Goal: Find specific page/section: Find specific page/section

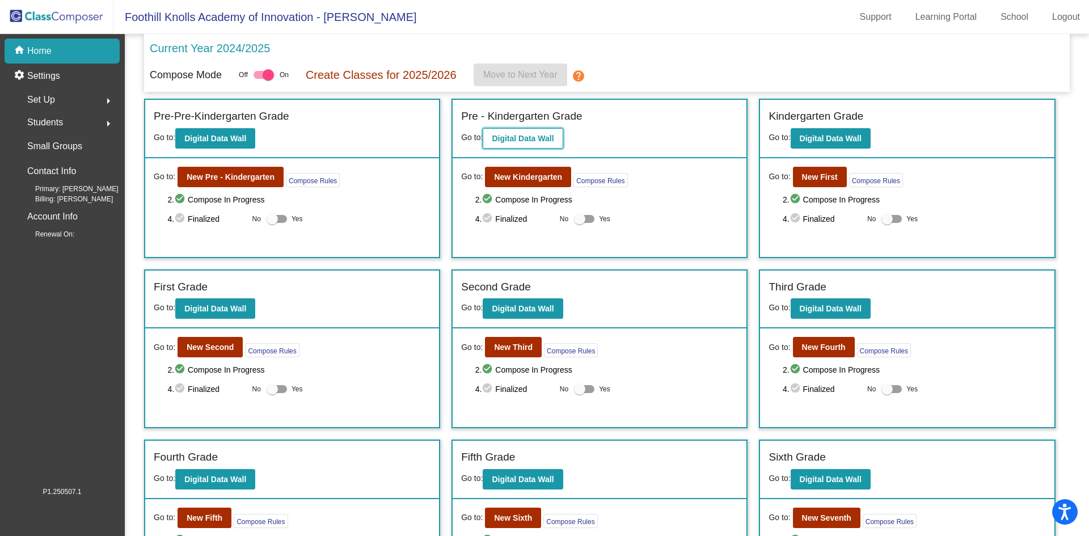
click at [513, 139] on b "Digital Data Wall" at bounding box center [523, 138] width 62 height 9
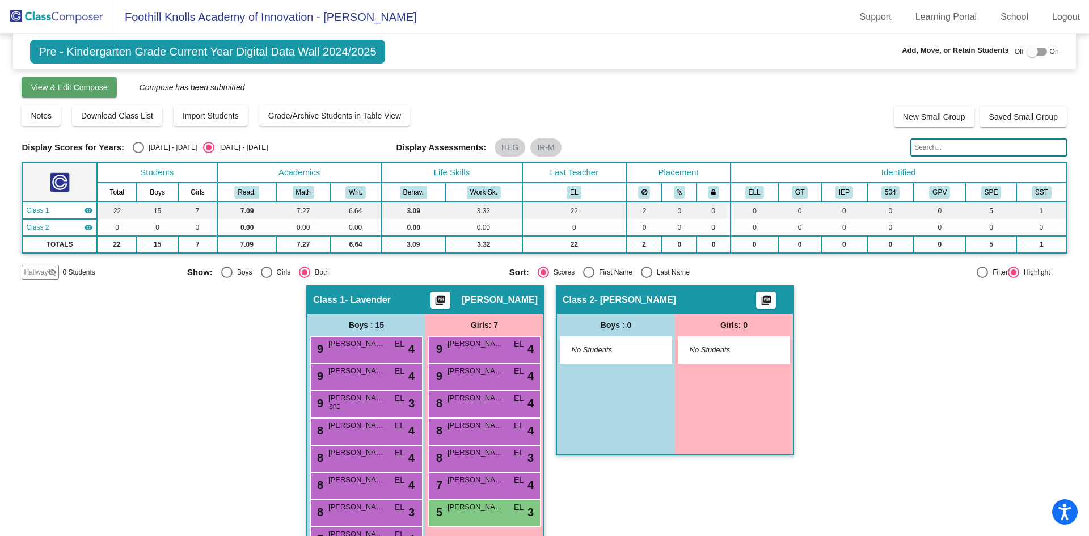
click at [71, 92] on span "View & Edit Compose" at bounding box center [69, 87] width 77 height 9
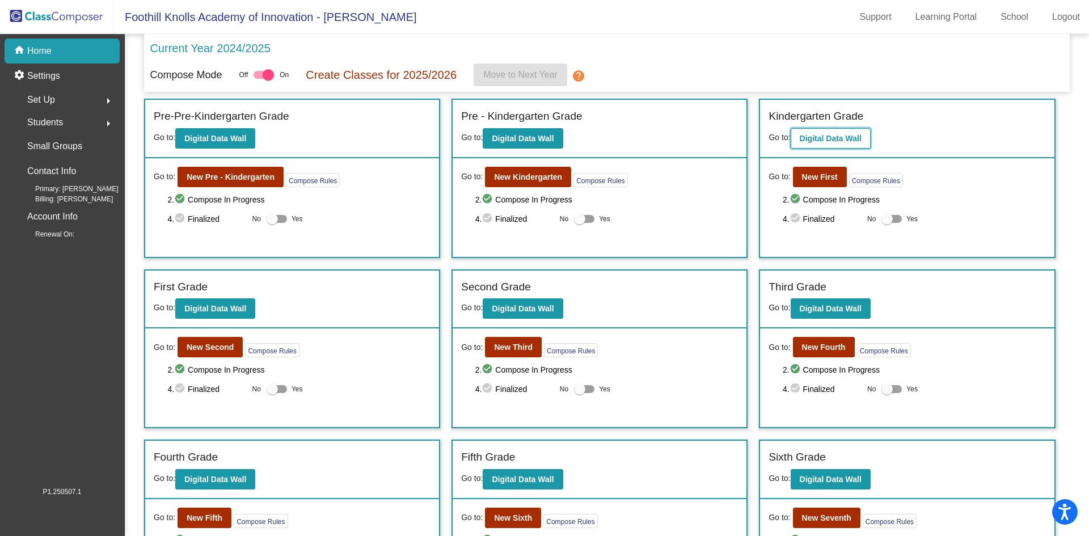
click at [824, 136] on b "Digital Data Wall" at bounding box center [830, 138] width 62 height 9
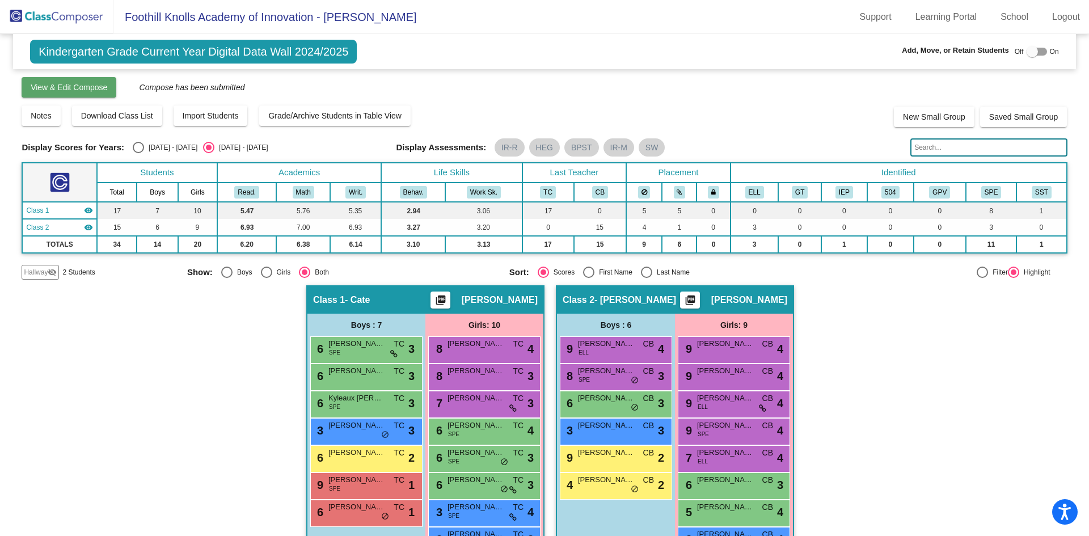
click at [33, 87] on span "View & Edit Compose" at bounding box center [69, 87] width 77 height 9
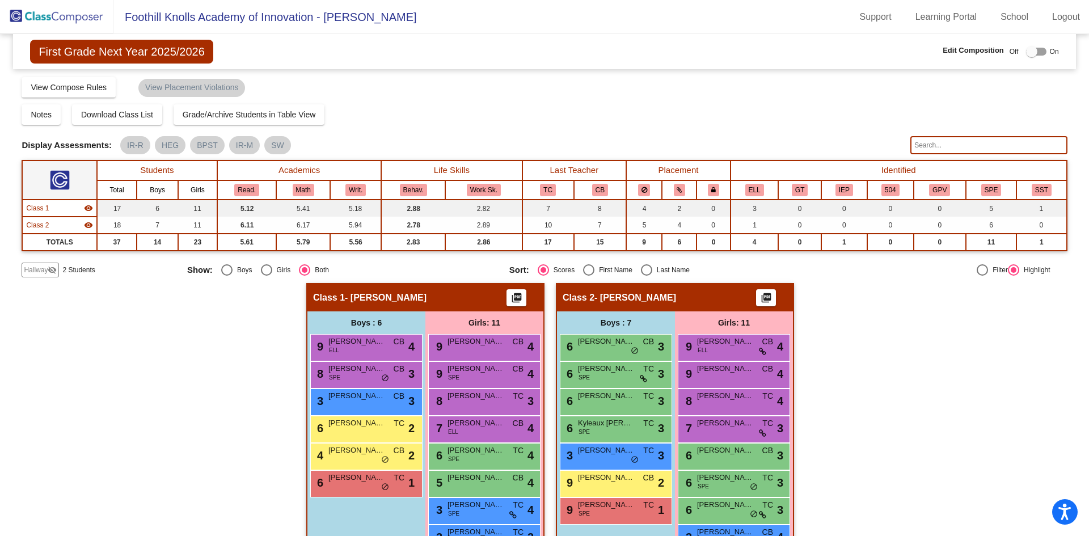
click at [31, 270] on span "Hallway" at bounding box center [36, 270] width 24 height 10
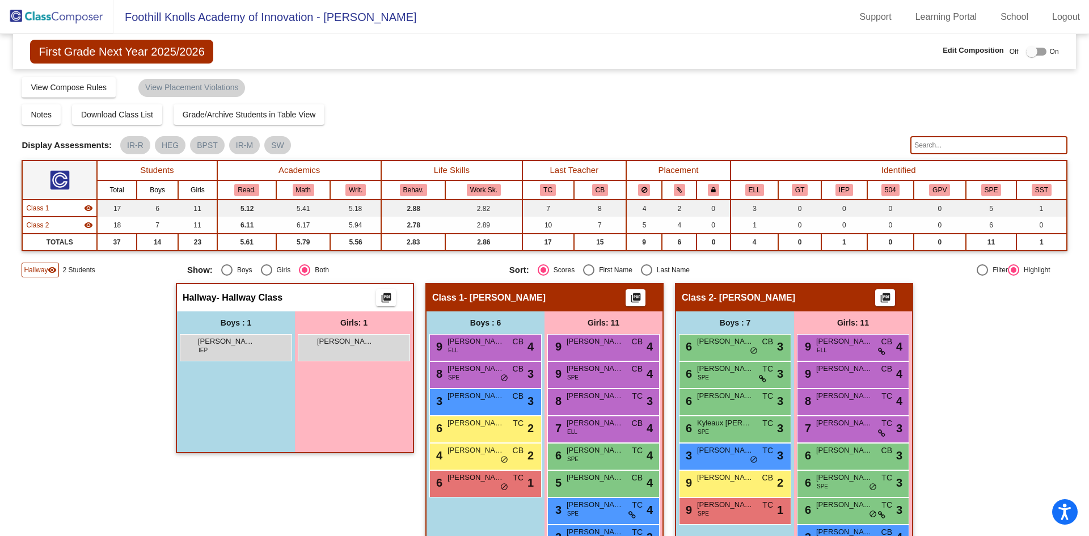
click at [65, 15] on img at bounding box center [56, 16] width 113 height 33
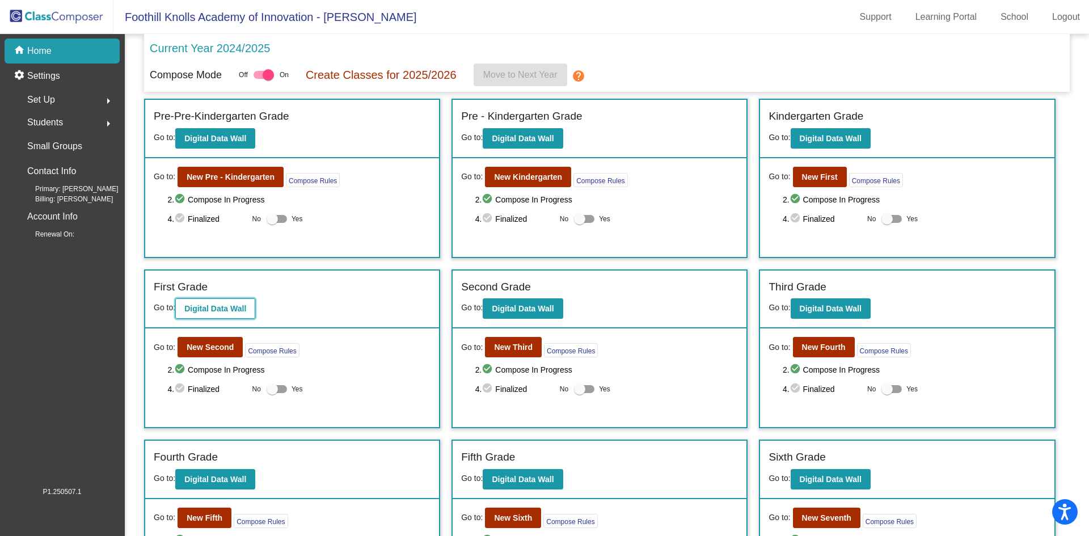
click at [219, 311] on b "Digital Data Wall" at bounding box center [215, 308] width 62 height 9
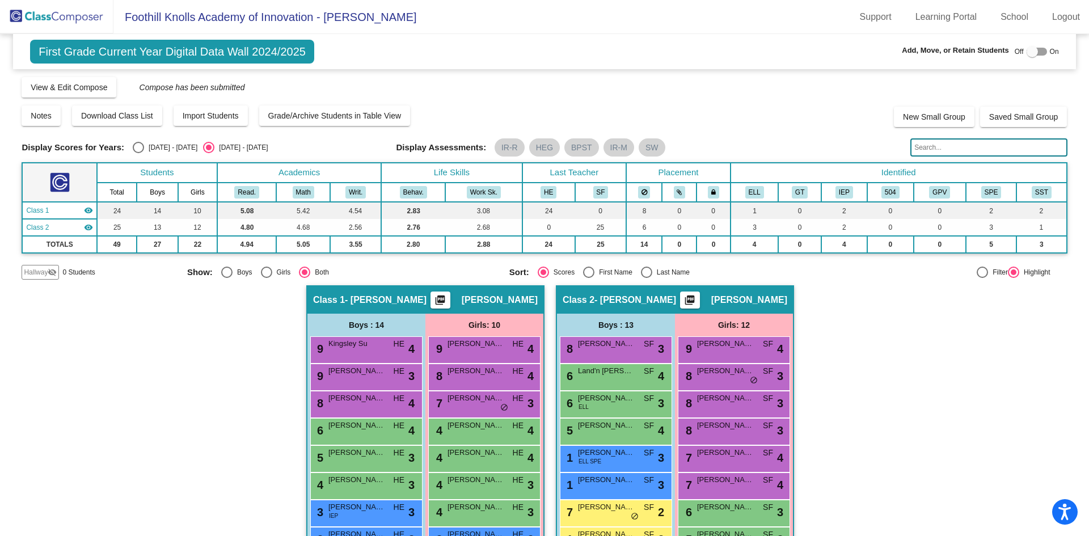
click at [41, 17] on img at bounding box center [56, 16] width 113 height 33
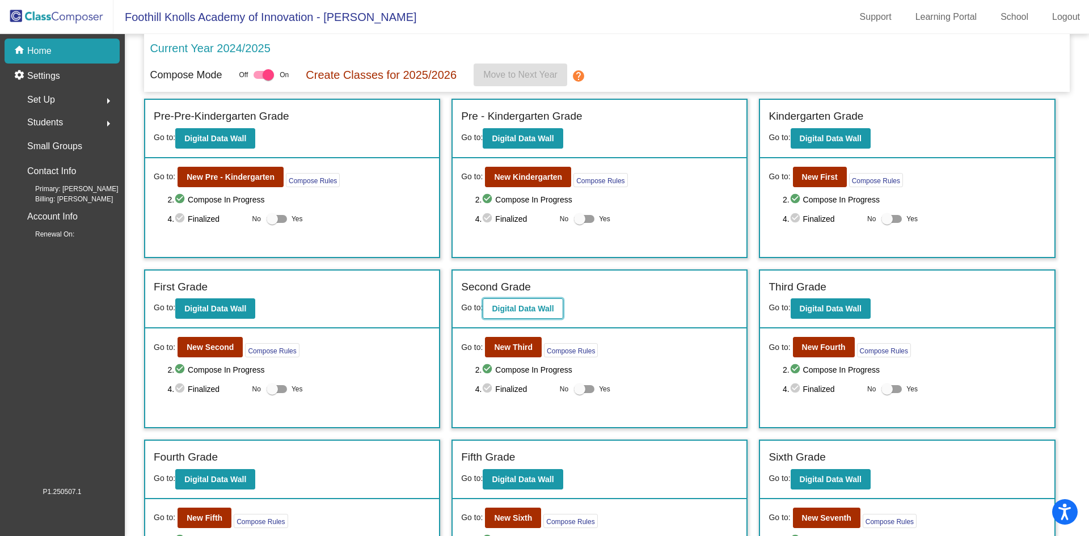
click at [511, 307] on b "Digital Data Wall" at bounding box center [523, 308] width 62 height 9
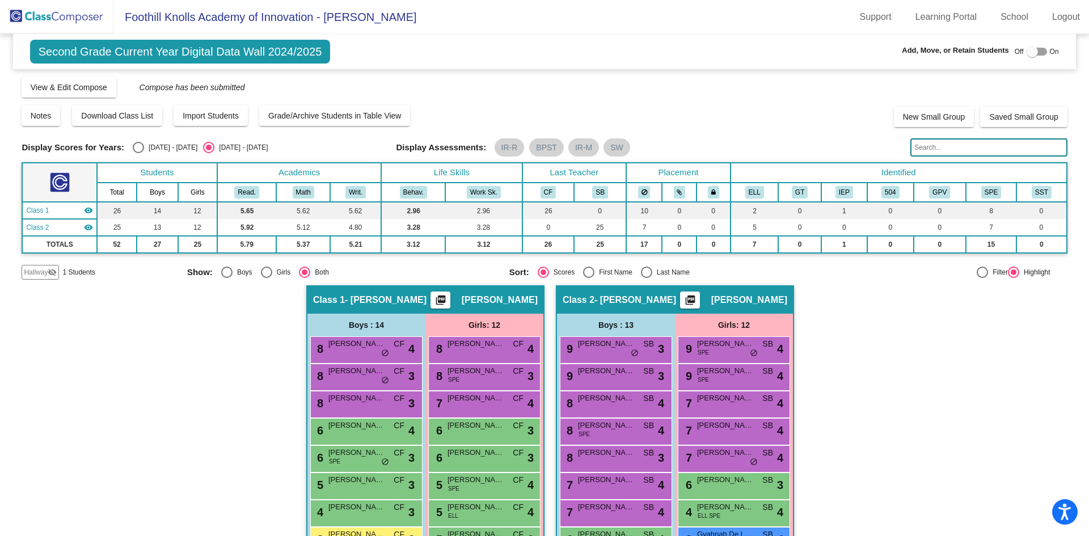
click at [40, 272] on span "Hallway" at bounding box center [36, 272] width 24 height 10
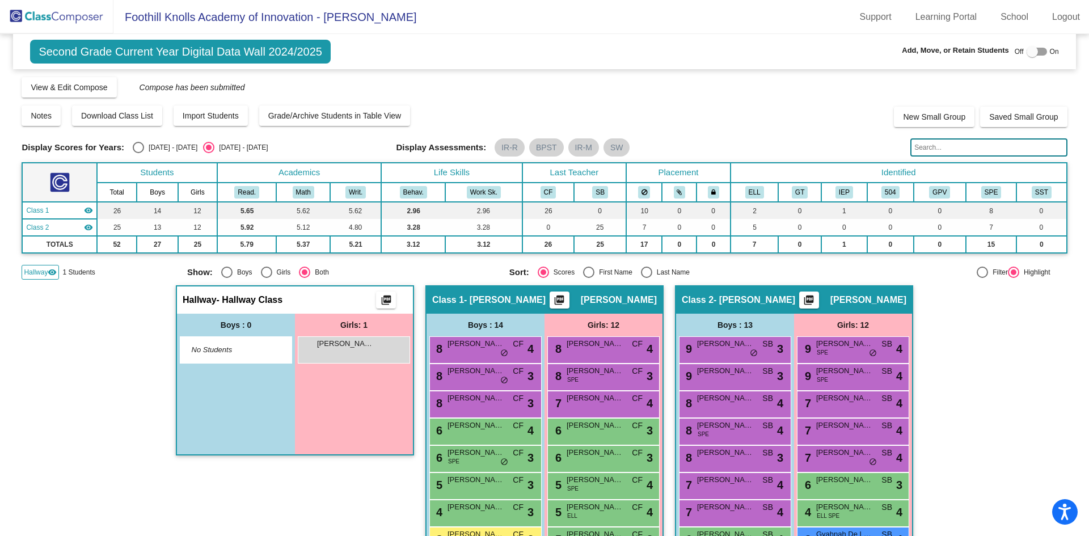
click at [31, 14] on img at bounding box center [56, 16] width 113 height 33
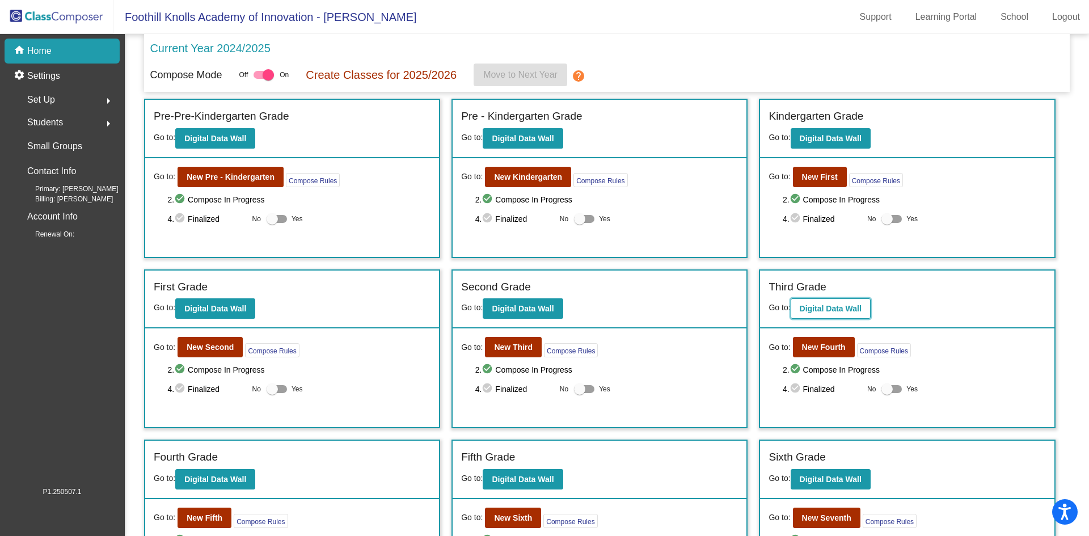
click at [826, 305] on b "Digital Data Wall" at bounding box center [830, 308] width 62 height 9
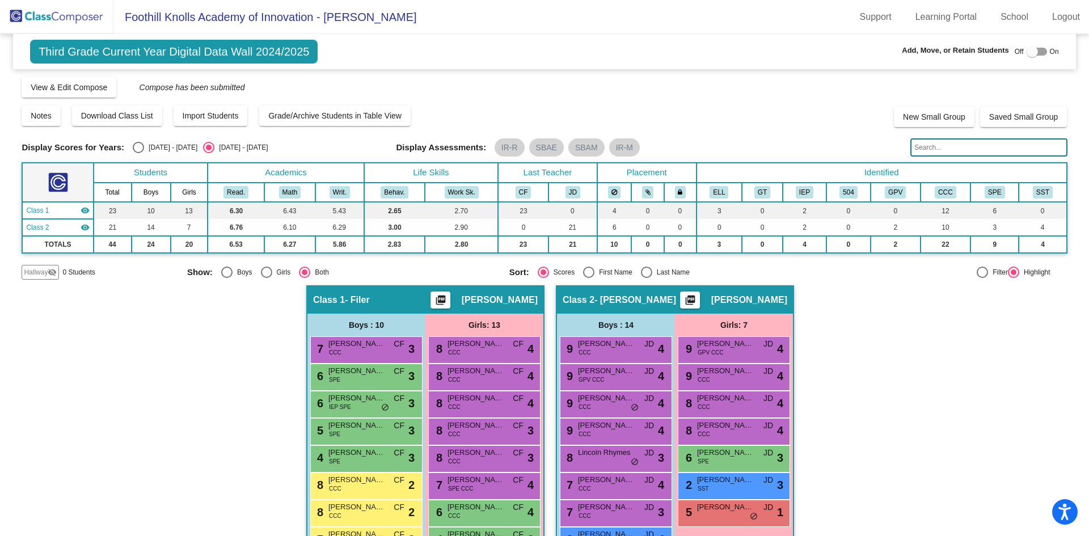
click at [55, 12] on img at bounding box center [56, 16] width 113 height 33
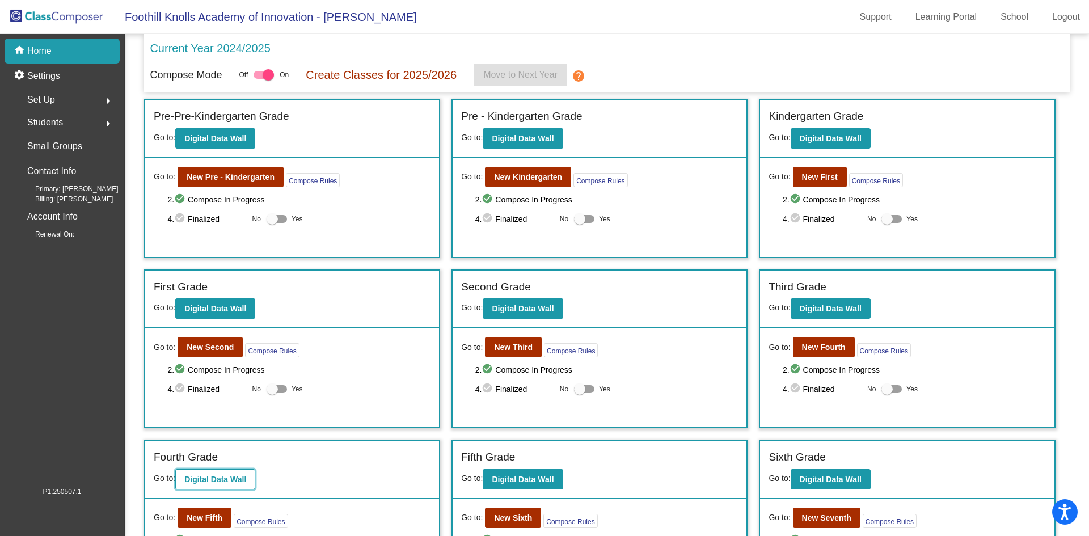
click at [221, 478] on b "Digital Data Wall" at bounding box center [215, 479] width 62 height 9
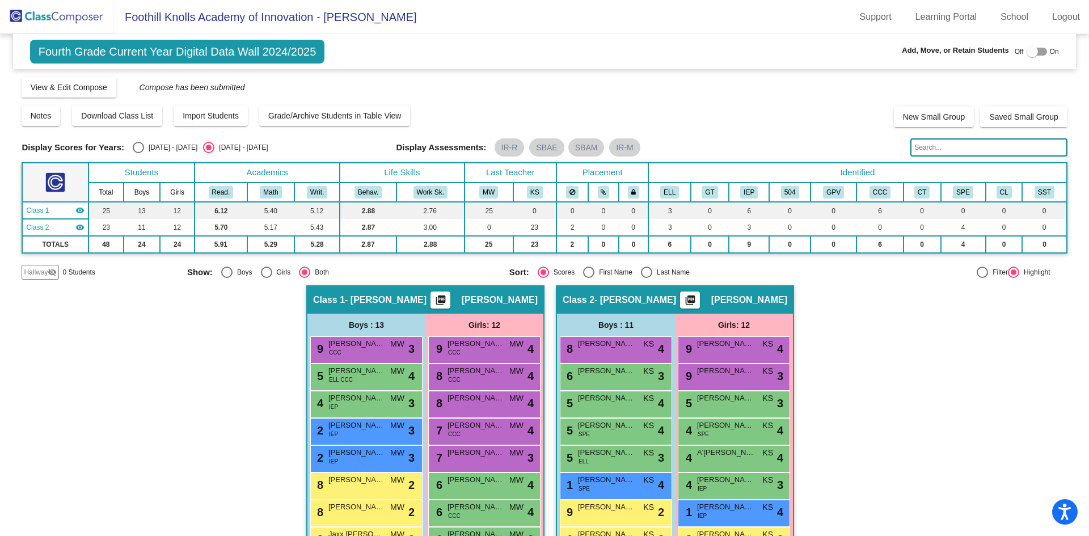
click at [58, 16] on img at bounding box center [56, 16] width 113 height 33
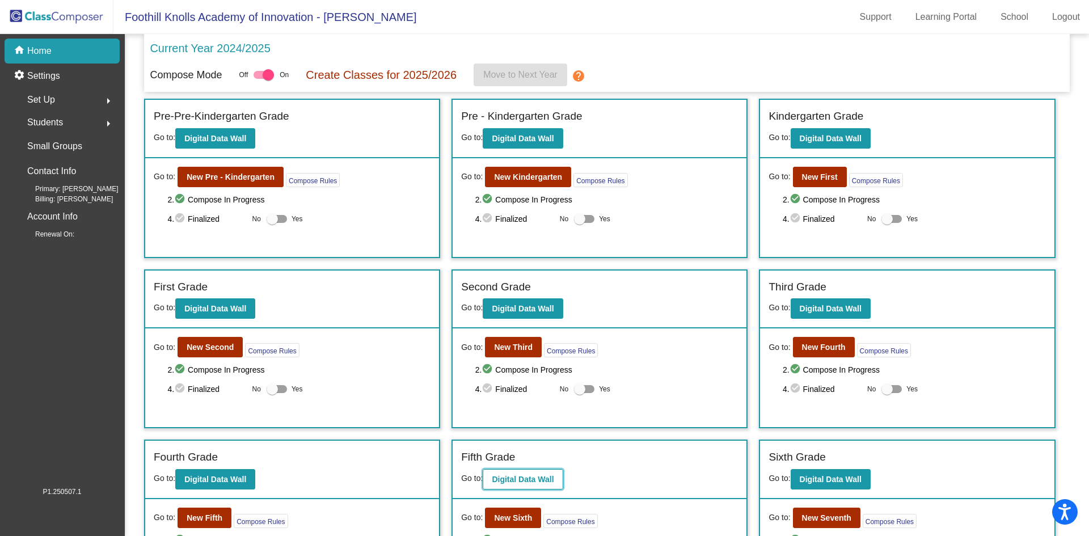
click at [517, 477] on b "Digital Data Wall" at bounding box center [523, 479] width 62 height 9
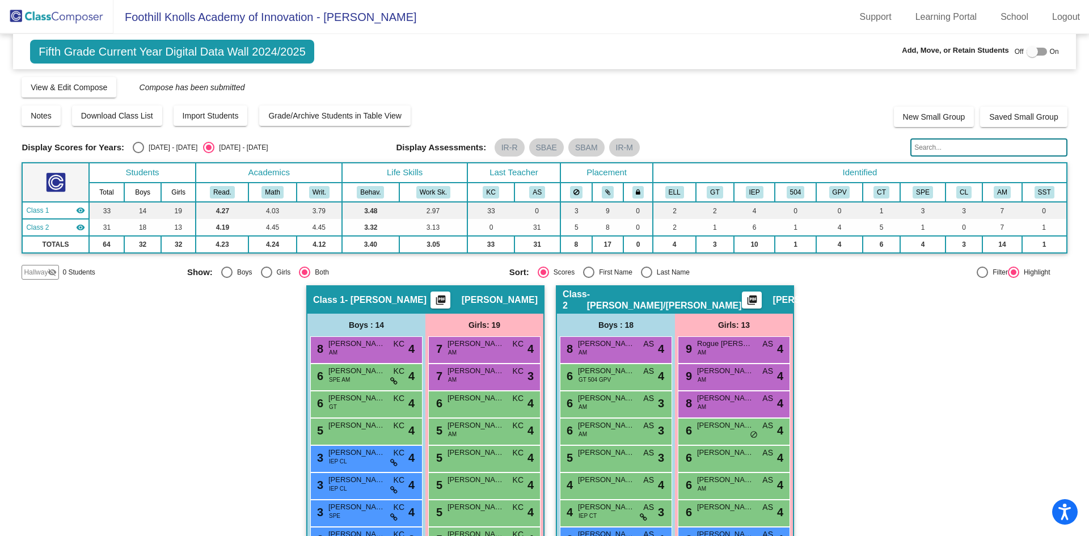
click at [48, 15] on img at bounding box center [56, 16] width 113 height 33
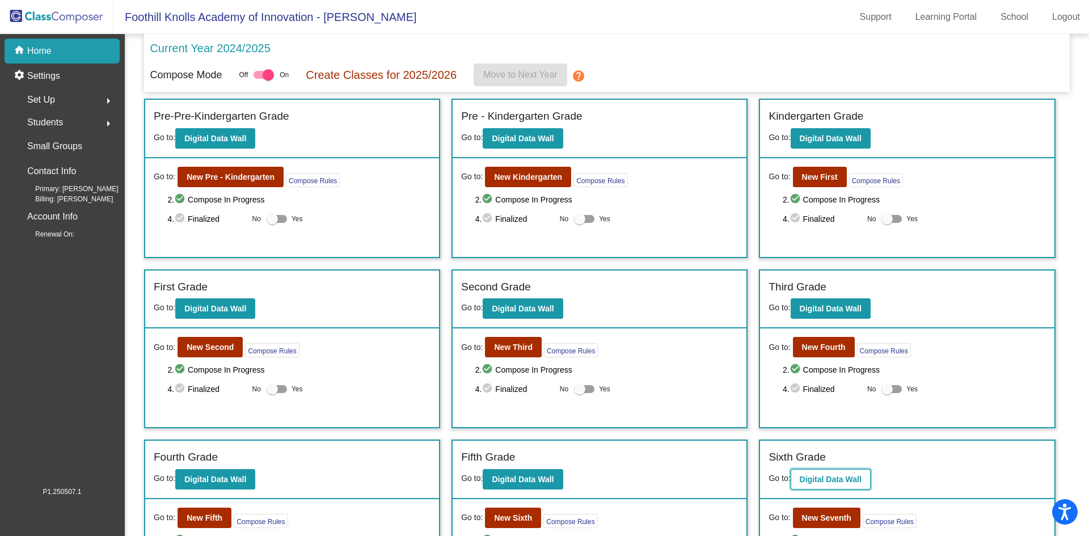
click at [829, 478] on b "Digital Data Wall" at bounding box center [830, 479] width 62 height 9
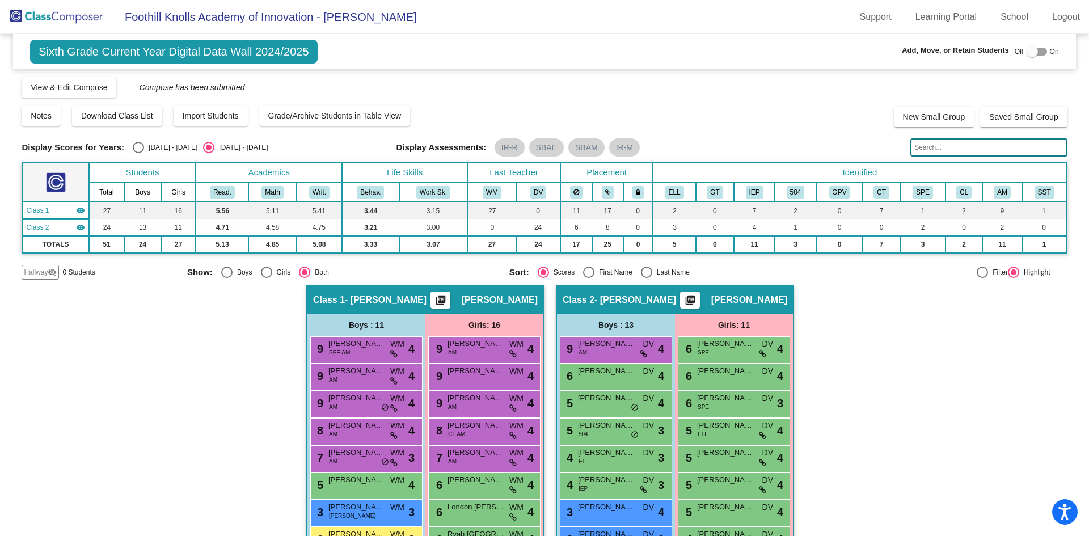
click at [43, 17] on img at bounding box center [56, 16] width 113 height 33
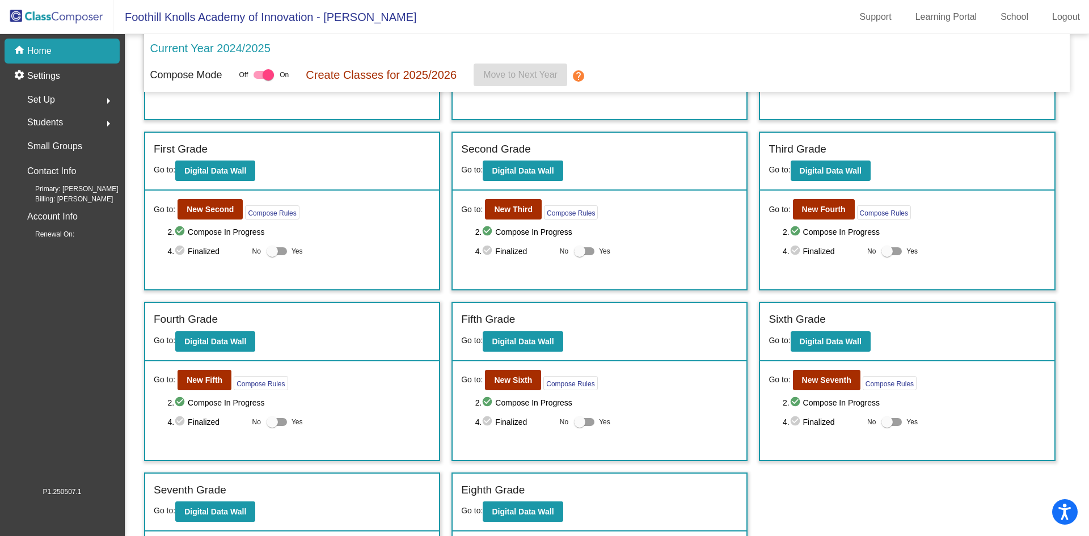
scroll to position [170, 0]
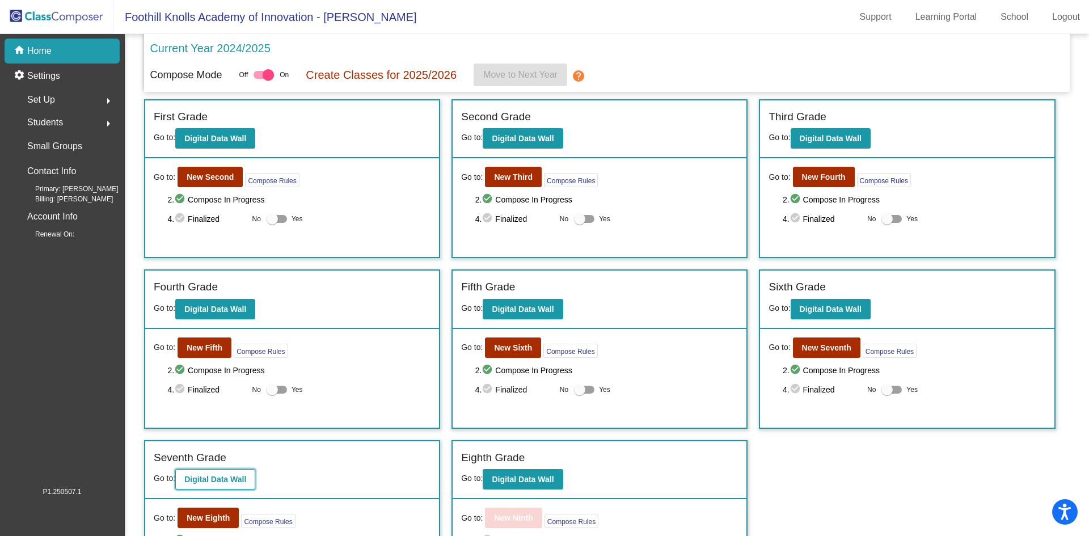
click at [215, 482] on b "Digital Data Wall" at bounding box center [215, 479] width 62 height 9
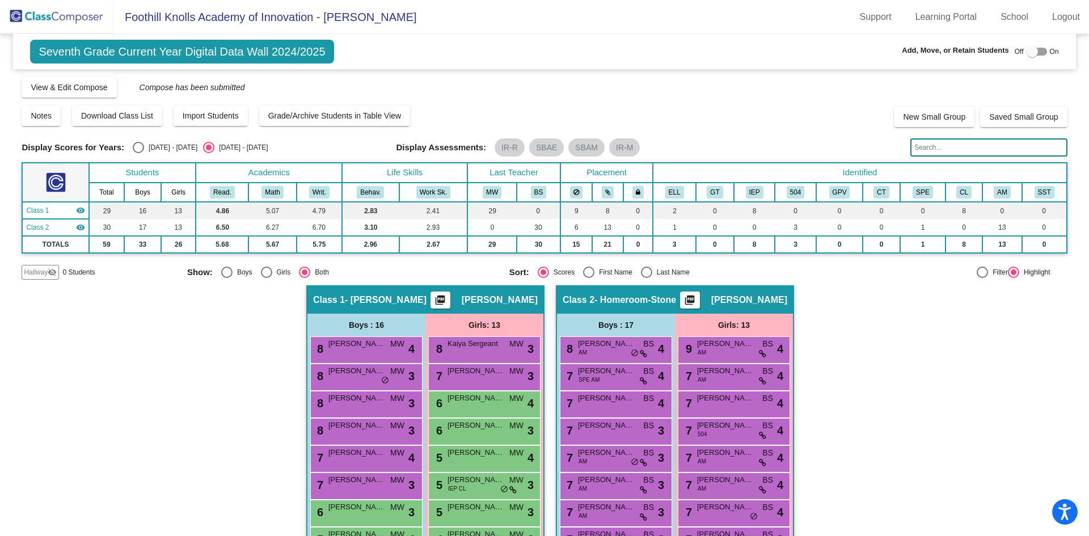
click at [41, 15] on img at bounding box center [56, 16] width 113 height 33
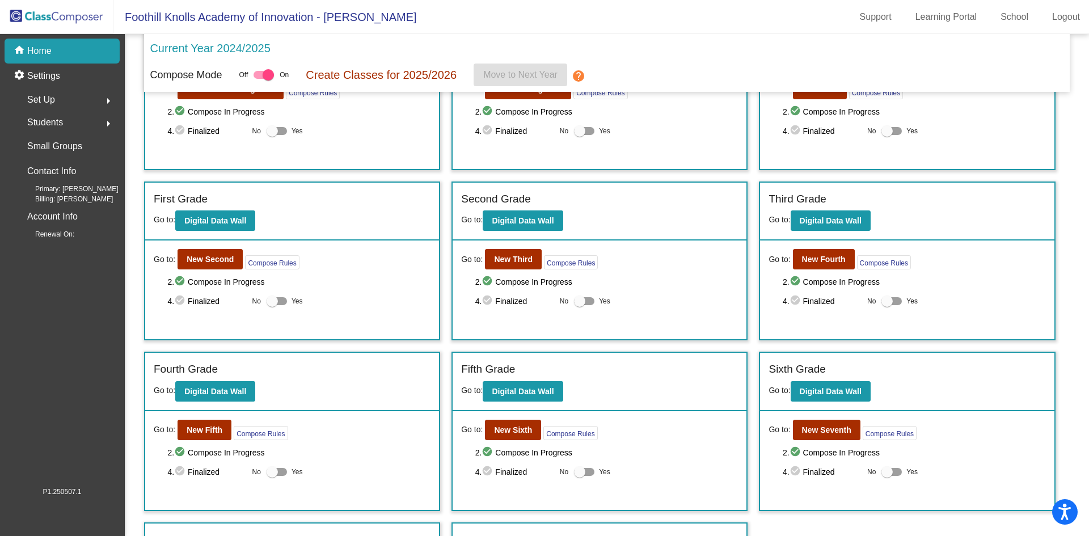
scroll to position [227, 0]
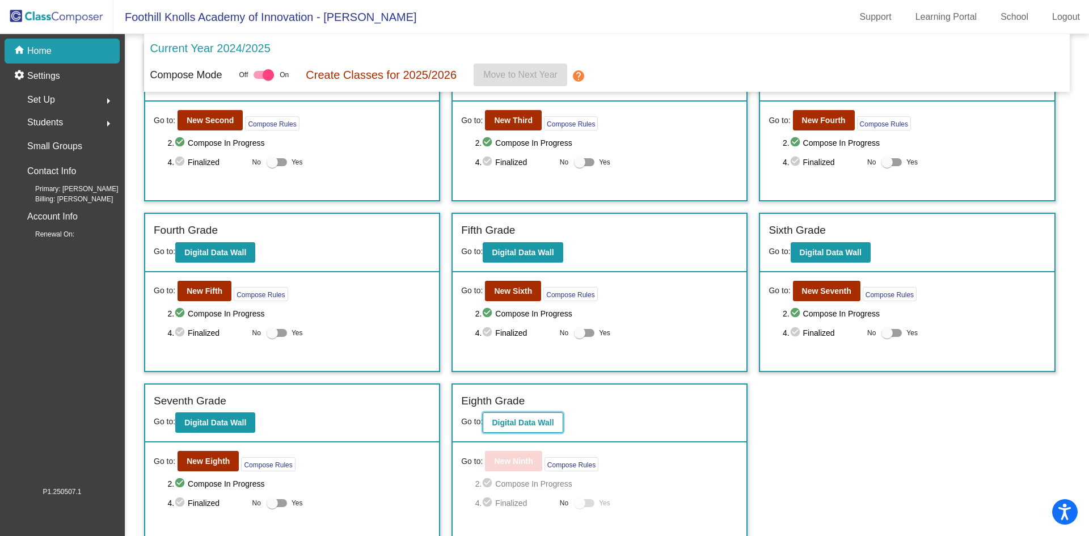
click at [513, 419] on b "Digital Data Wall" at bounding box center [523, 422] width 62 height 9
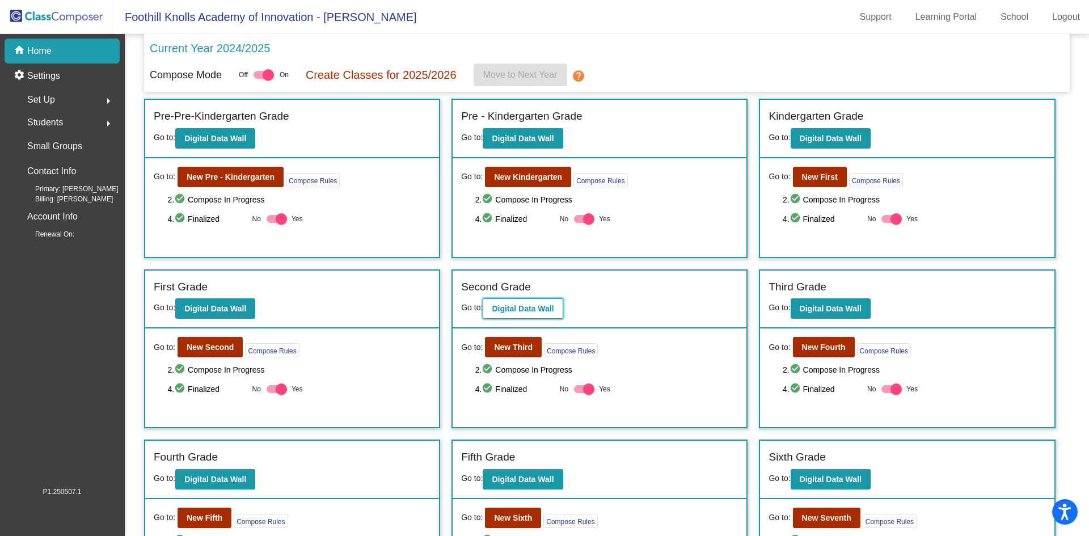
click at [530, 310] on b "Digital Data Wall" at bounding box center [523, 308] width 62 height 9
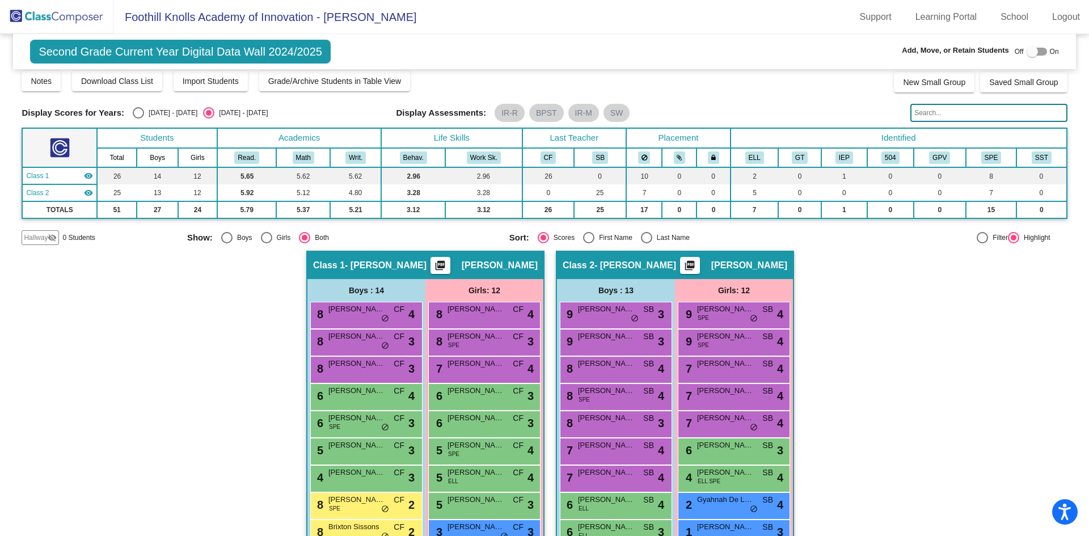
scroll to position [39, 0]
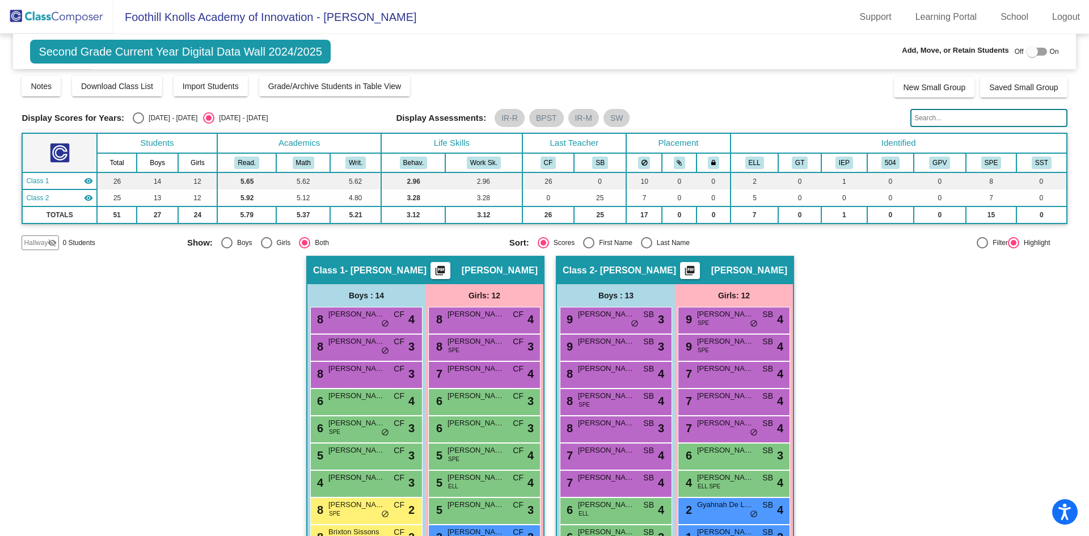
click at [26, 244] on span "Hallway" at bounding box center [36, 243] width 24 height 10
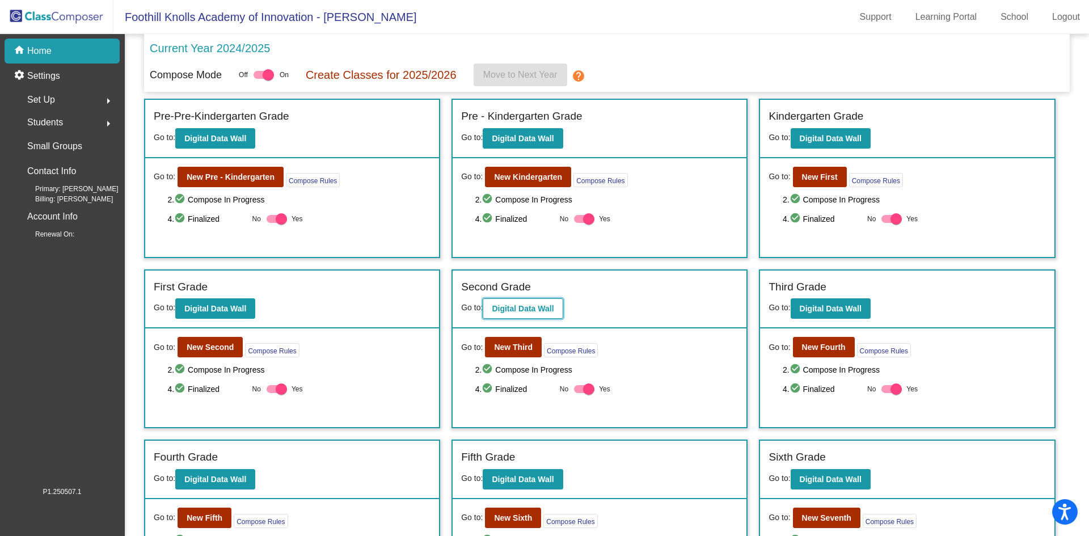
click at [527, 304] on b "Digital Data Wall" at bounding box center [523, 308] width 62 height 9
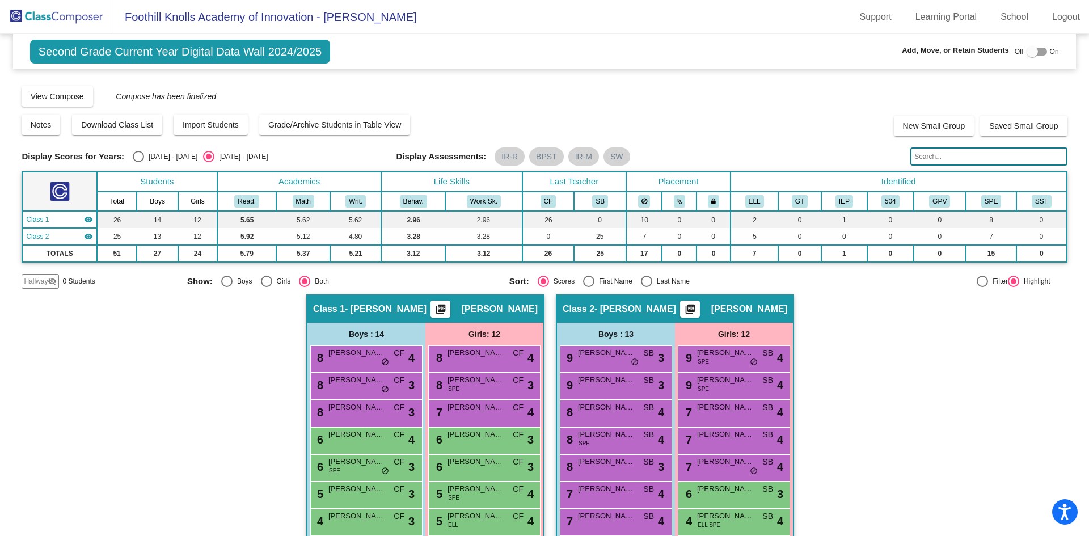
click at [73, 18] on img at bounding box center [56, 16] width 113 height 33
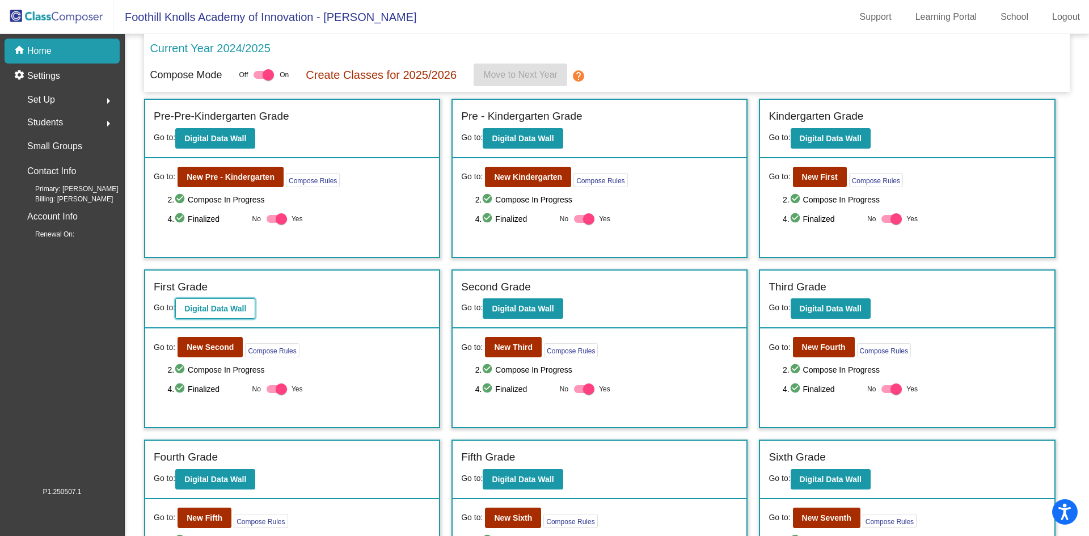
click at [222, 310] on b "Digital Data Wall" at bounding box center [215, 308] width 62 height 9
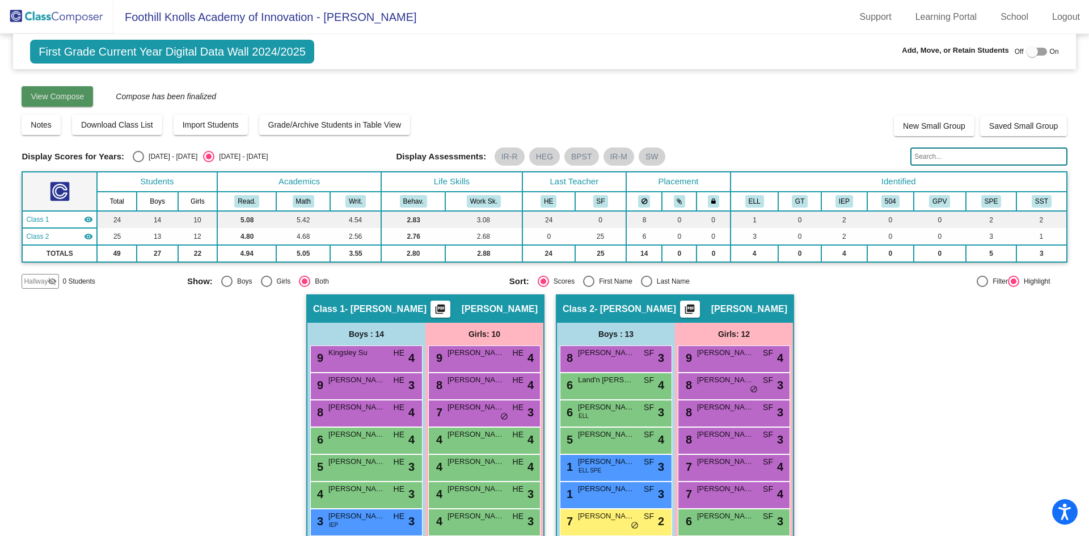
click at [77, 95] on span "View Compose" at bounding box center [57, 96] width 53 height 9
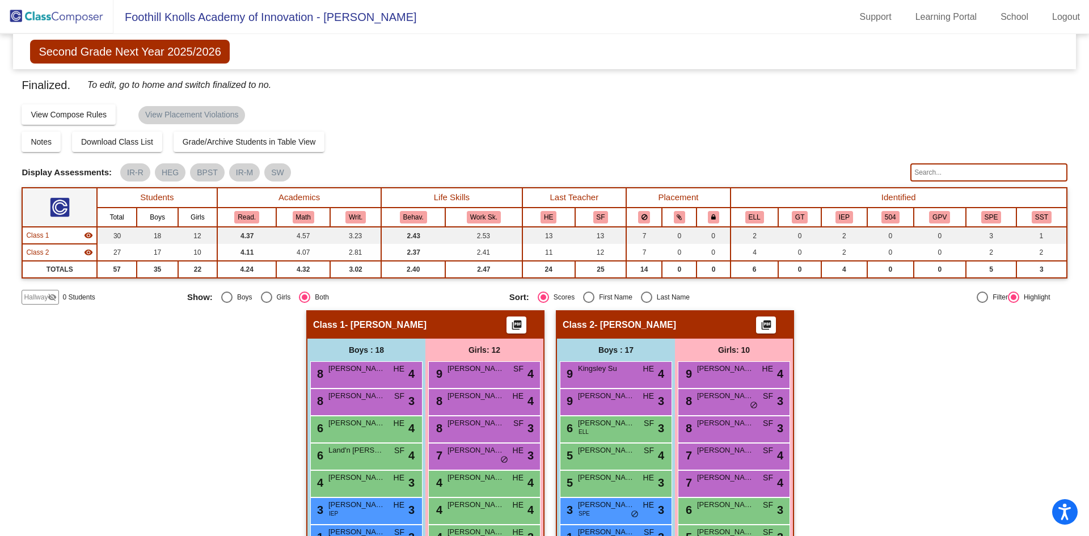
click at [57, 15] on img at bounding box center [56, 16] width 113 height 33
